Goal: Task Accomplishment & Management: Use online tool/utility

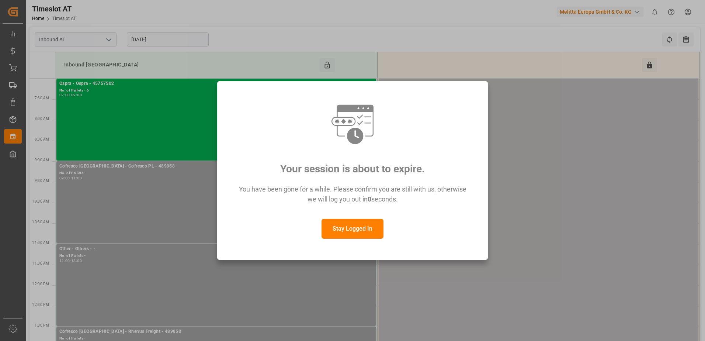
click at [356, 234] on button "Stay Logged In" at bounding box center [353, 229] width 62 height 20
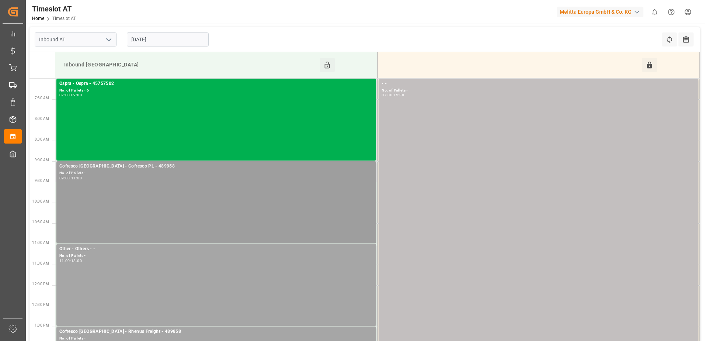
click at [162, 183] on div "Cofresco [GEOGRAPHIC_DATA] - Cofresco PL - 489958 No. of Pallets - 09:00 - 11:00" at bounding box center [216, 202] width 314 height 79
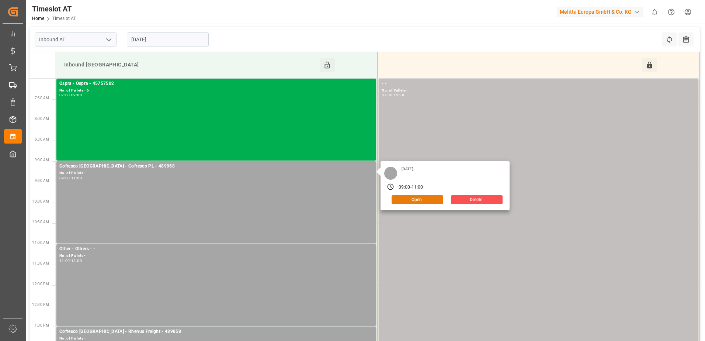
click at [412, 197] on button "Open" at bounding box center [418, 199] width 52 height 9
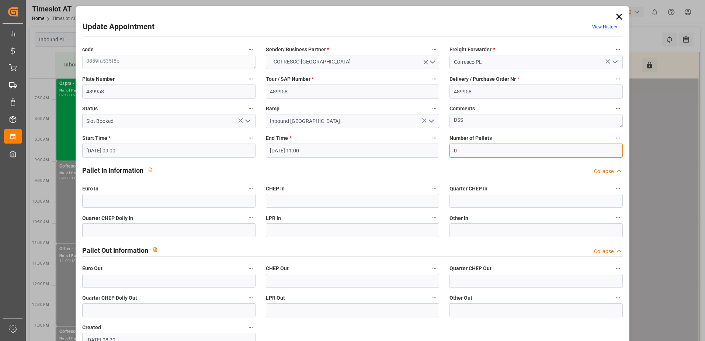
click at [457, 150] on input "0" at bounding box center [536, 150] width 173 height 14
type input "46"
click at [177, 202] on input "text" at bounding box center [168, 201] width 173 height 14
type input "46"
click at [250, 118] on icon "open menu" at bounding box center [247, 121] width 9 height 9
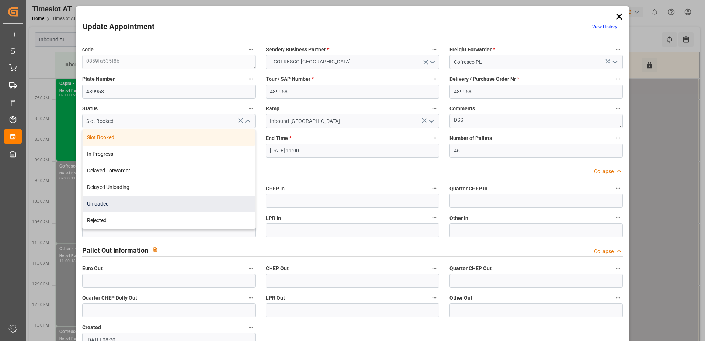
click at [139, 203] on div "Unloaded" at bounding box center [169, 203] width 173 height 17
type input "Unloaded"
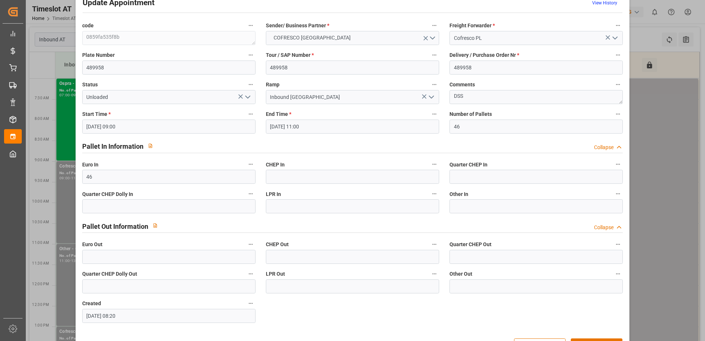
scroll to position [49, 0]
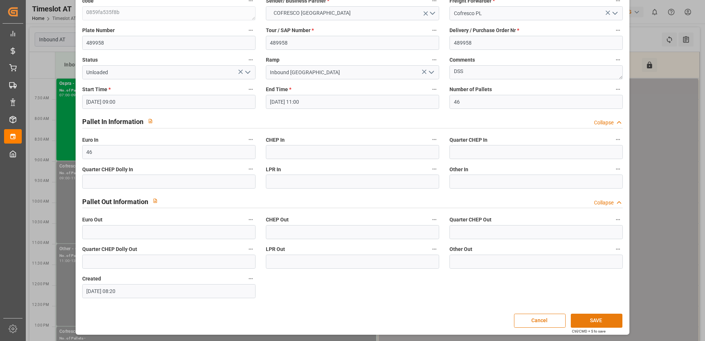
click at [606, 325] on button "SAVE" at bounding box center [597, 321] width 52 height 14
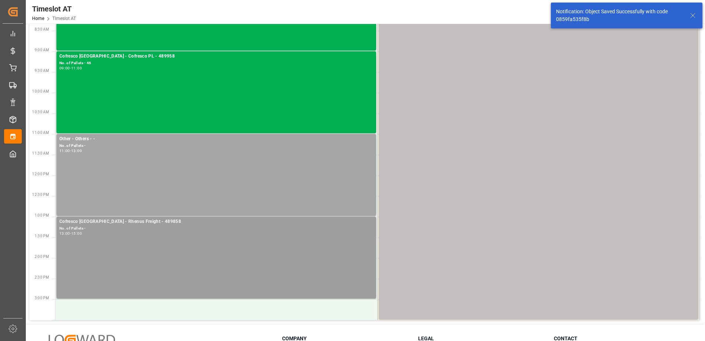
scroll to position [111, 0]
click at [254, 255] on div "Cofresco [GEOGRAPHIC_DATA] - Rhenus Freight - 489858 No. of Pallets - 13:00 - 1…" at bounding box center [216, 256] width 314 height 79
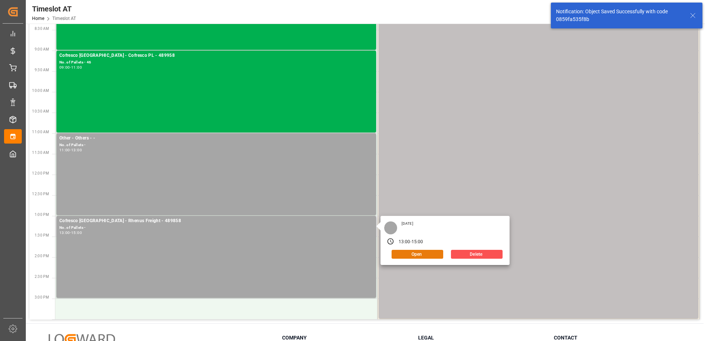
click at [423, 254] on button "Open" at bounding box center [418, 254] width 52 height 9
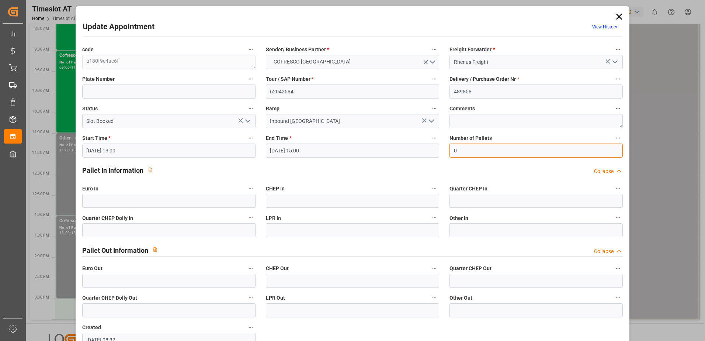
click at [476, 150] on input "0" at bounding box center [536, 150] width 173 height 14
type input "37"
click at [173, 199] on input "text" at bounding box center [168, 201] width 173 height 14
type input "37"
click at [246, 120] on icon "open menu" at bounding box center [247, 121] width 9 height 9
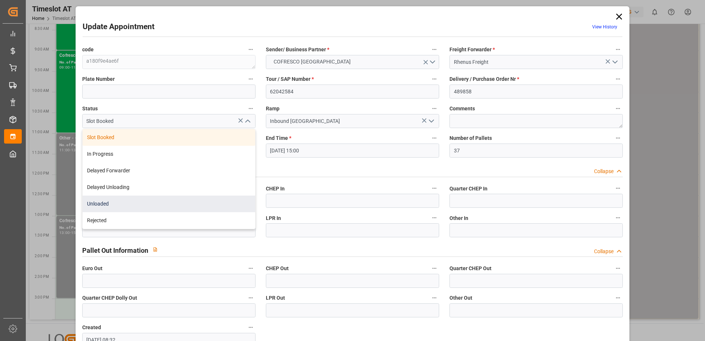
click at [136, 204] on div "Unloaded" at bounding box center [169, 203] width 173 height 17
type input "Unloaded"
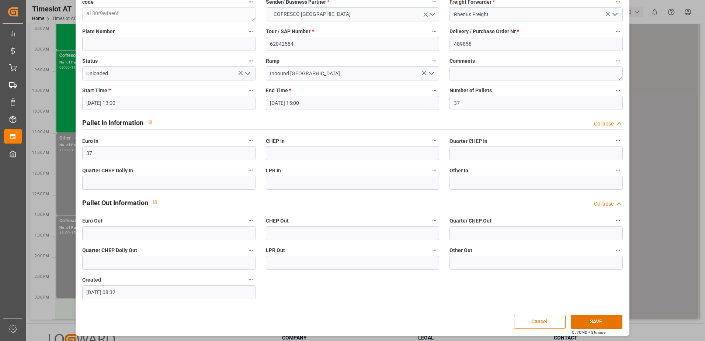
scroll to position [49, 0]
click at [596, 319] on button "SAVE" at bounding box center [597, 321] width 52 height 14
